Goal: Find specific page/section

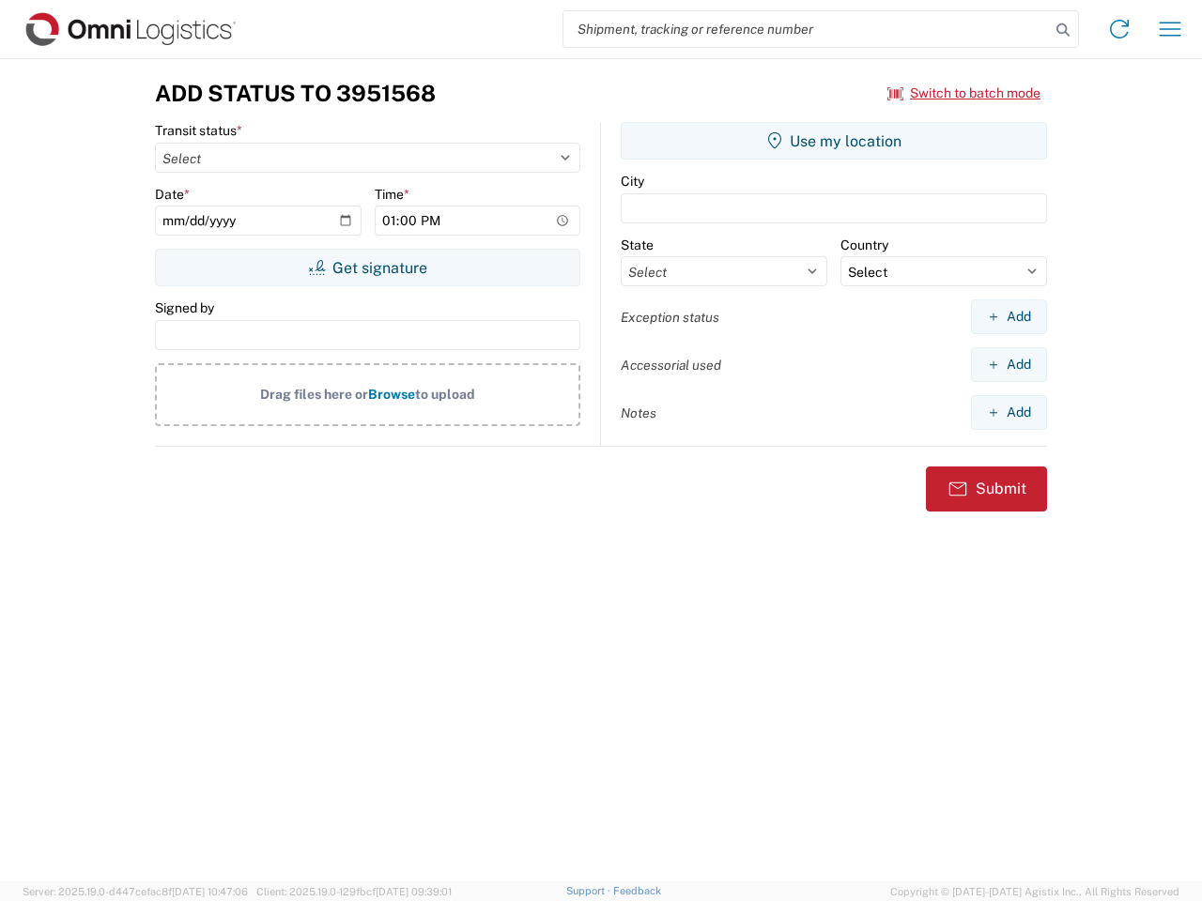
click at [806, 29] on input "search" at bounding box center [806, 29] width 486 height 36
click at [1063, 30] on icon at bounding box center [1062, 30] width 26 height 26
click at [1119, 29] on icon at bounding box center [1119, 29] width 30 height 30
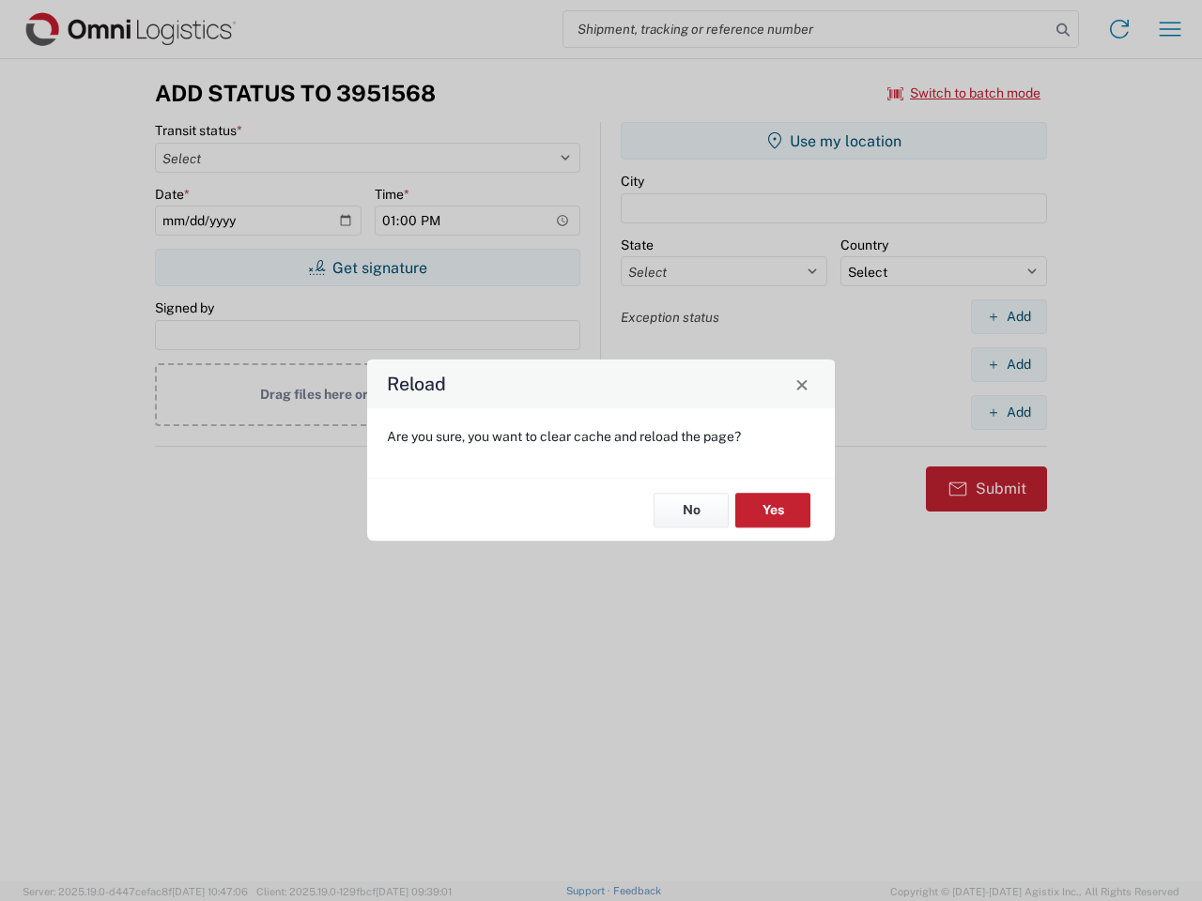
click at [964, 93] on div "Reload Are you sure, you want to clear cache and reload the page? No Yes" at bounding box center [601, 450] width 1202 height 901
click at [367, 268] on div "Reload Are you sure, you want to clear cache and reload the page? No Yes" at bounding box center [601, 450] width 1202 height 901
click at [834, 141] on div "Reload Are you sure, you want to clear cache and reload the page? No Yes" at bounding box center [601, 450] width 1202 height 901
click at [1008, 316] on div "Reload Are you sure, you want to clear cache and reload the page? No Yes" at bounding box center [601, 450] width 1202 height 901
click at [1008, 364] on div "Reload Are you sure, you want to clear cache and reload the page? No Yes" at bounding box center [601, 450] width 1202 height 901
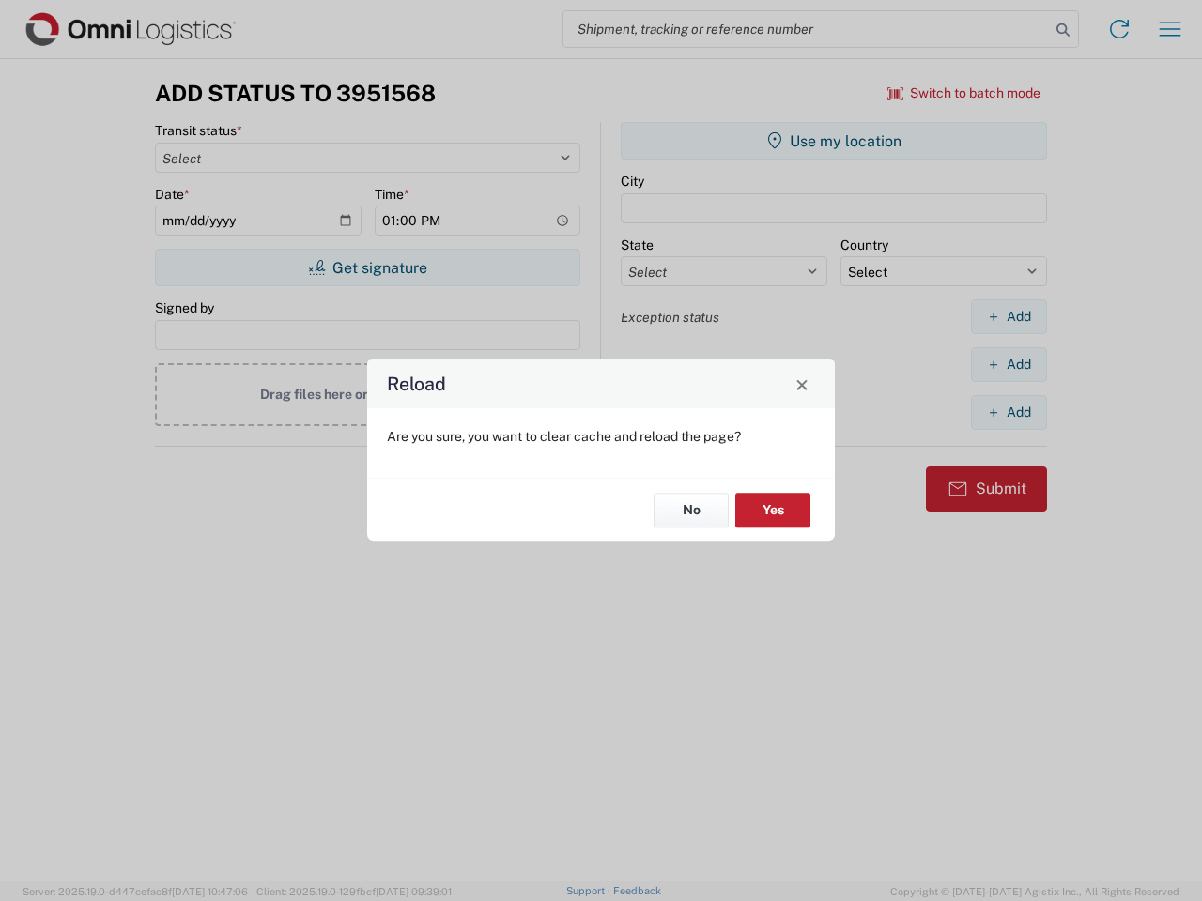
click at [1008, 412] on div "Reload Are you sure, you want to clear cache and reload the page? No Yes" at bounding box center [601, 450] width 1202 height 901
